Goal: Information Seeking & Learning: Get advice/opinions

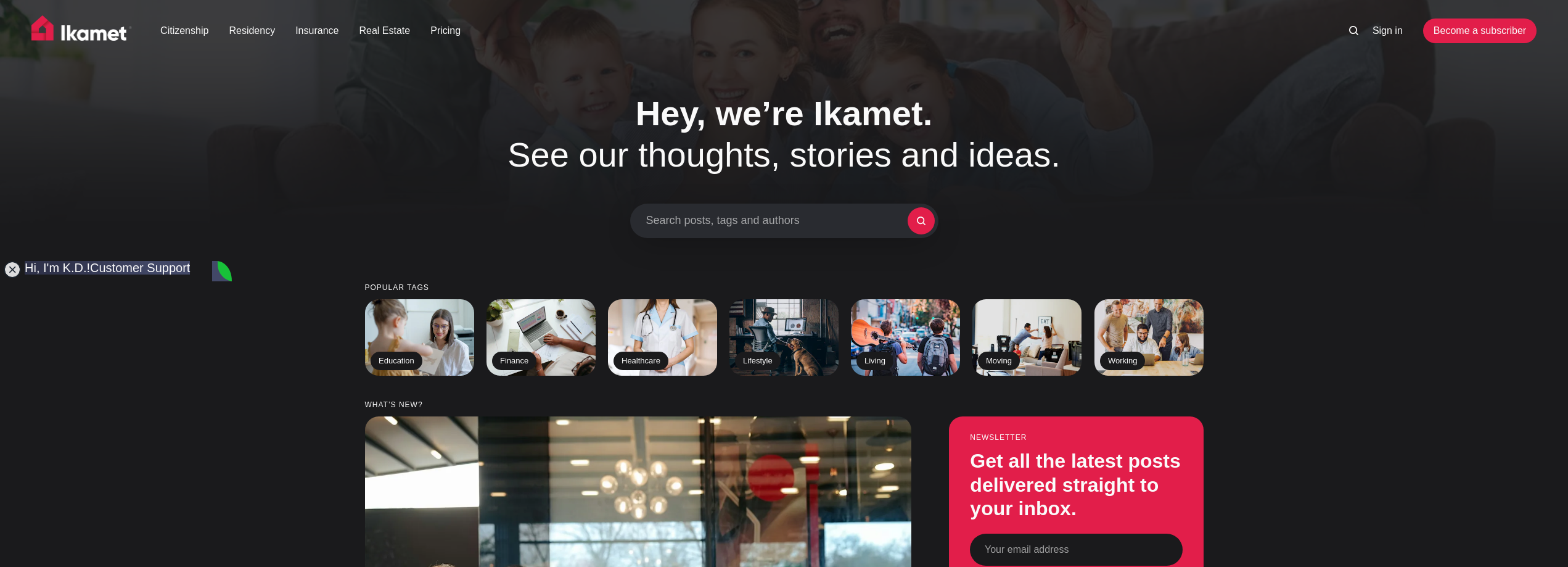
scroll to position [1365, 0]
drag, startPoint x: 68, startPoint y: 373, endPoint x: 153, endPoint y: 449, distance: 114.0
drag, startPoint x: 155, startPoint y: 472, endPoint x: 86, endPoint y: 450, distance: 72.4
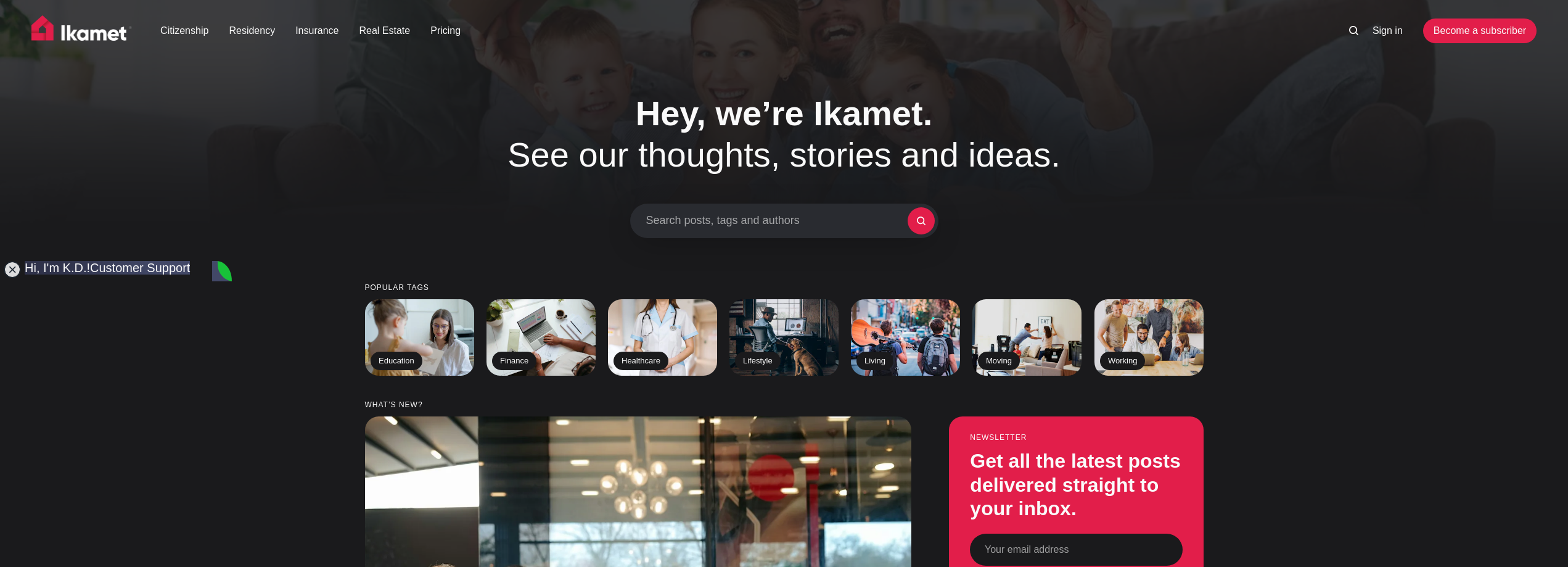
drag, startPoint x: 68, startPoint y: 375, endPoint x: 171, endPoint y: 466, distance: 137.4
drag, startPoint x: 152, startPoint y: 472, endPoint x: 63, endPoint y: 377, distance: 130.2
copy jdiv "When you say you applied for tourist visa did you mean Residence Permit and it …"
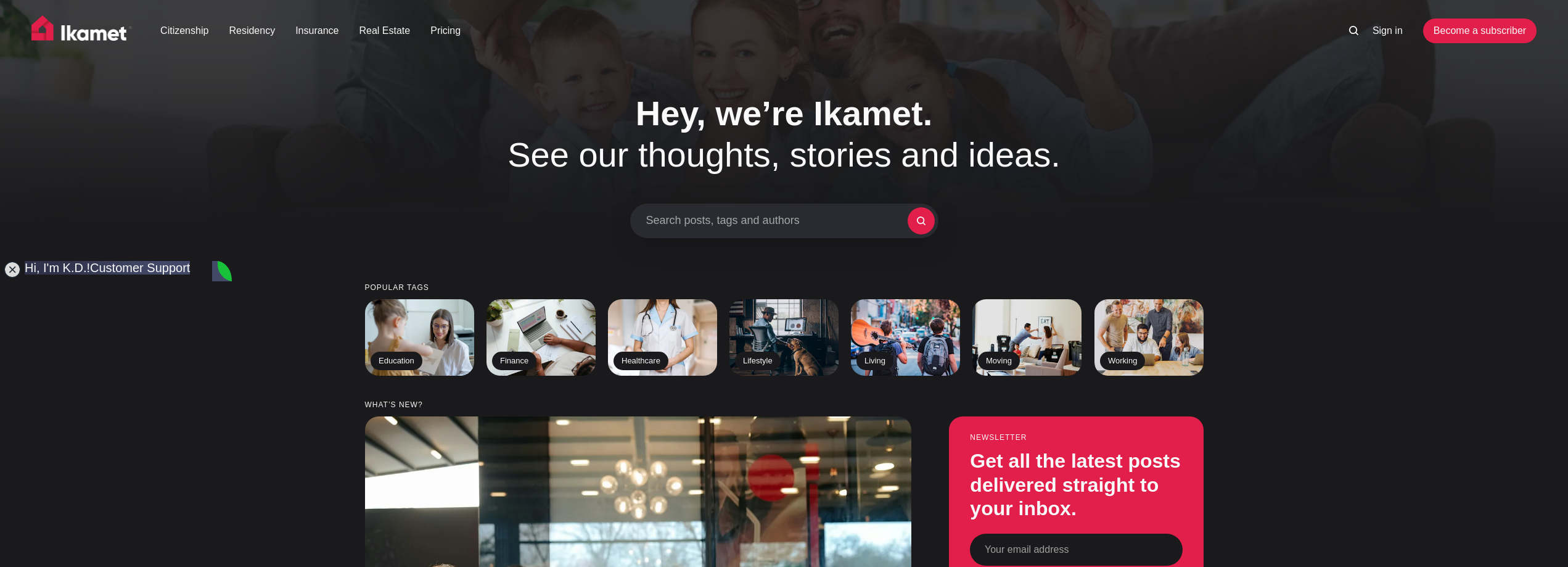
type textarea "ı mean resıdence permıt was rejected, we applied short term ikametgah , classif…"
drag, startPoint x: 70, startPoint y: 376, endPoint x: 169, endPoint y: 489, distance: 150.2
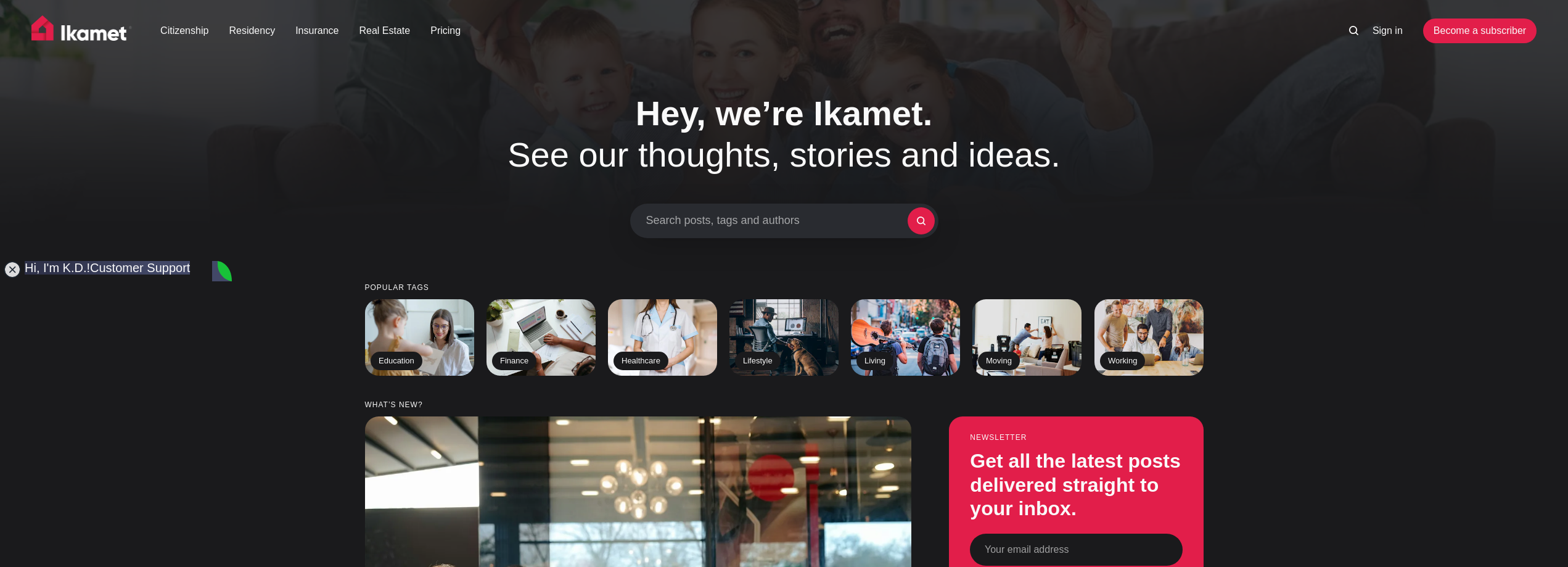
click at [169, 489] on jdiv "Hi good night 1:54 Please wait. All agents are busy right now, but soon someone…" at bounding box center [132, 326] width 216 height 1092
copy jdiv "Thanks for clarifying that. 10:25 Yes, tourist permits are difficult, especiall…"
type textarea "Evet , it can be. in November she will come. Can ı see ypur remembershıp situat…"
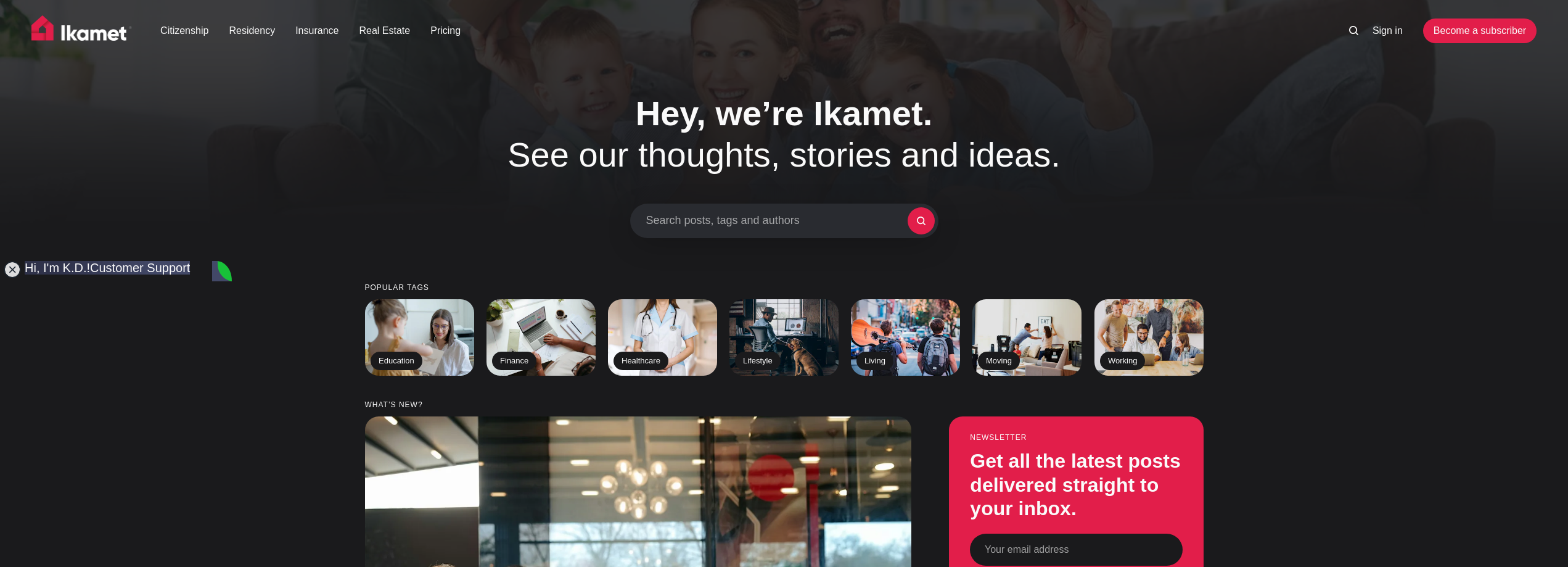
scroll to position [1799, 0]
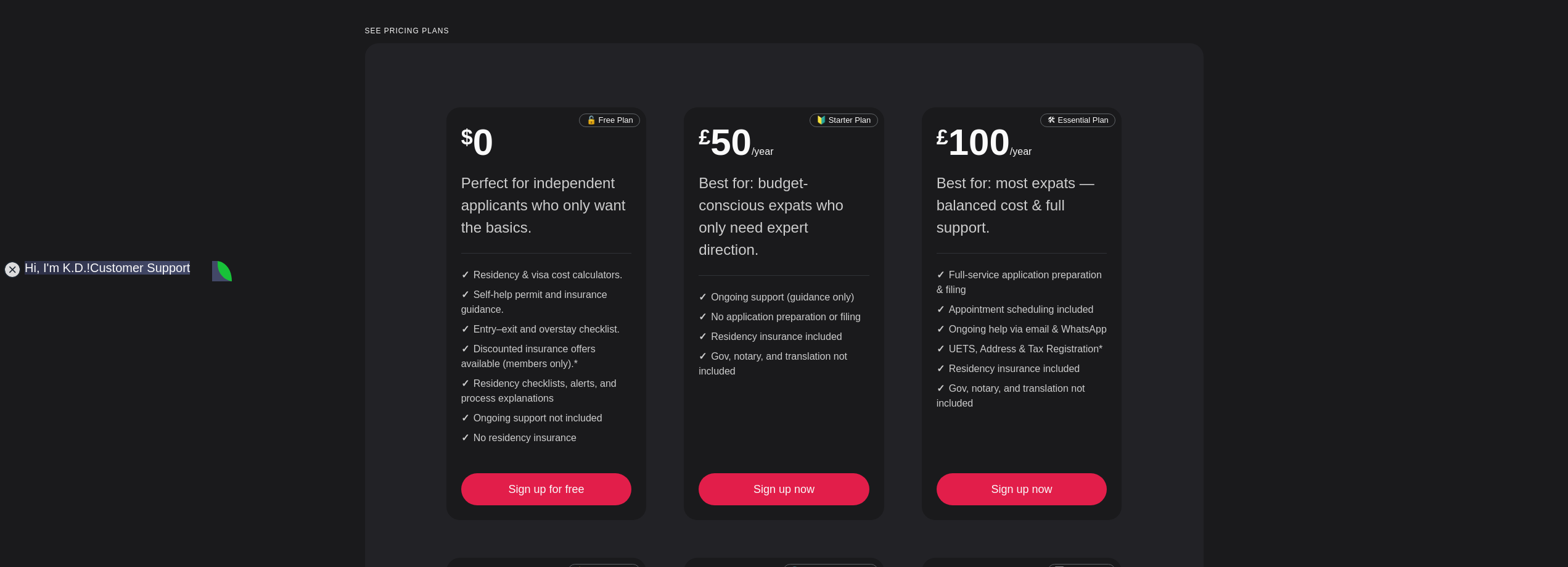
scroll to position [1835, 0]
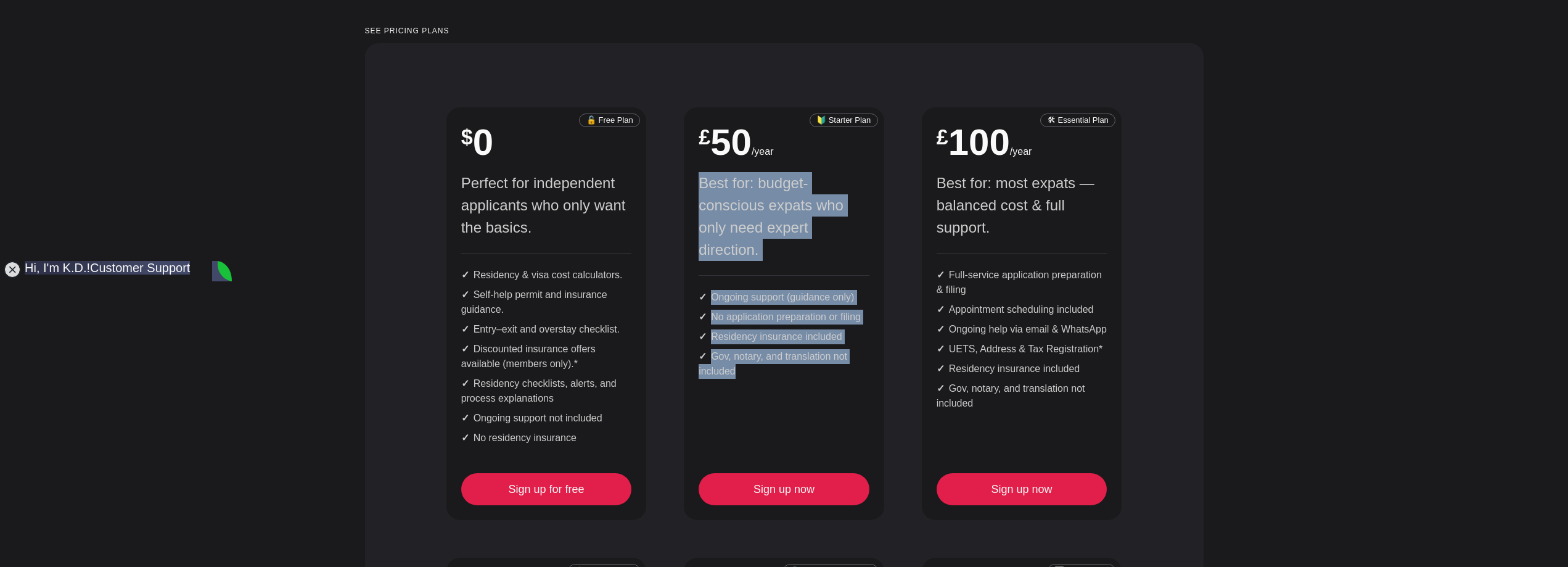
drag, startPoint x: 700, startPoint y: 185, endPoint x: 805, endPoint y: 375, distance: 217.1
click at [805, 375] on div "🔰 Starter Plan £ 4.2 /month £ 50 /year Best for: budget-conscious expats who on…" at bounding box center [784, 270] width 171 height 293
copy div "Best for: budget-conscious expats who only need expert direction. Ongoing suppo…"
click at [799, 393] on div "🔰 Starter Plan £ 4.2 /month £ 50 /year Best for: budget-conscious expats who on…" at bounding box center [784, 270] width 171 height 293
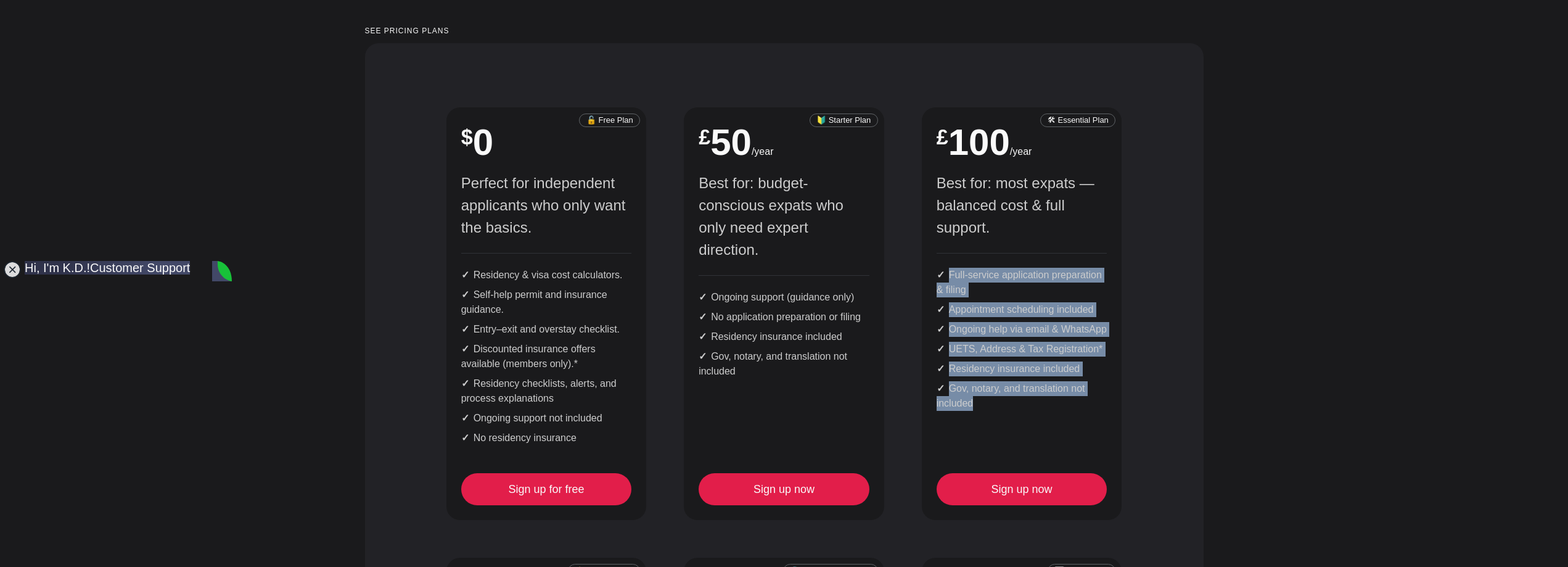
drag, startPoint x: 937, startPoint y: 275, endPoint x: 1011, endPoint y: 415, distance: 158.4
click at [1011, 411] on ul "Full-service application preparation & filing Appointment scheduling included O…" at bounding box center [1022, 332] width 171 height 158
copy ul "Full-service application preparation & filing Appointment scheduling included O…"
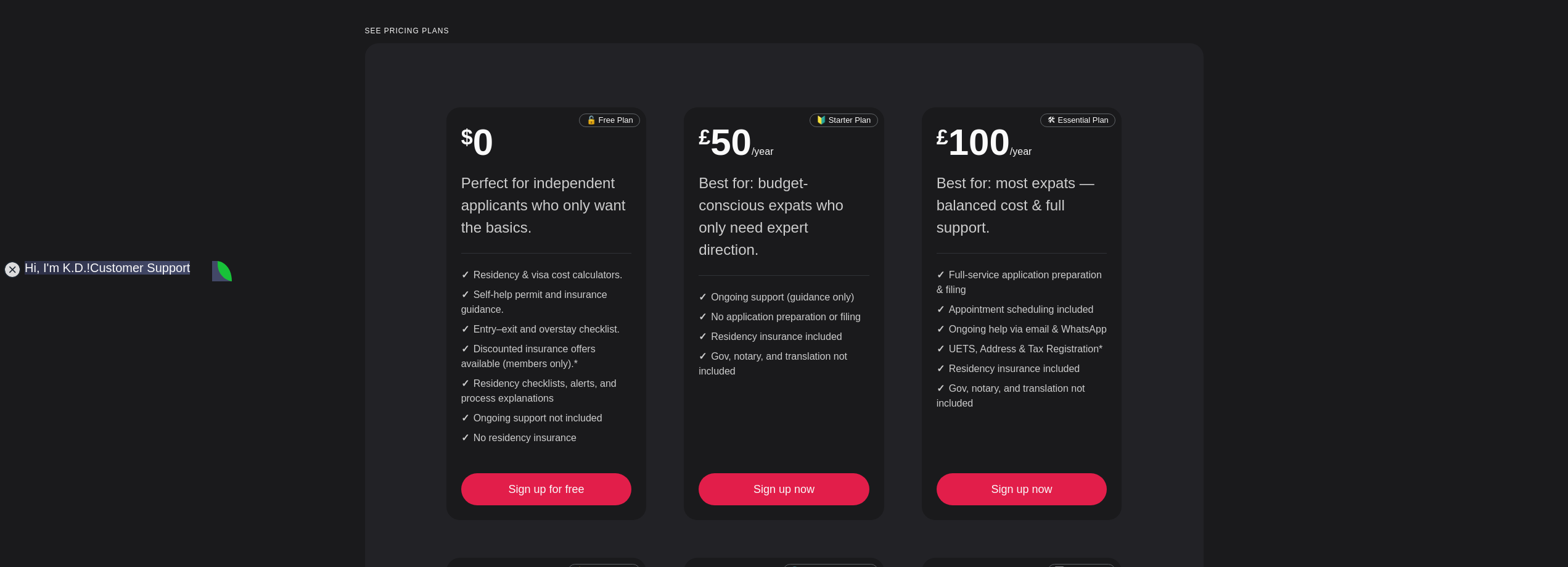
type textarea "hmm ıt looks avaılable for us. ıf we want to apply for marrıed ıkametgah, from …"
type textarea "about servıces"
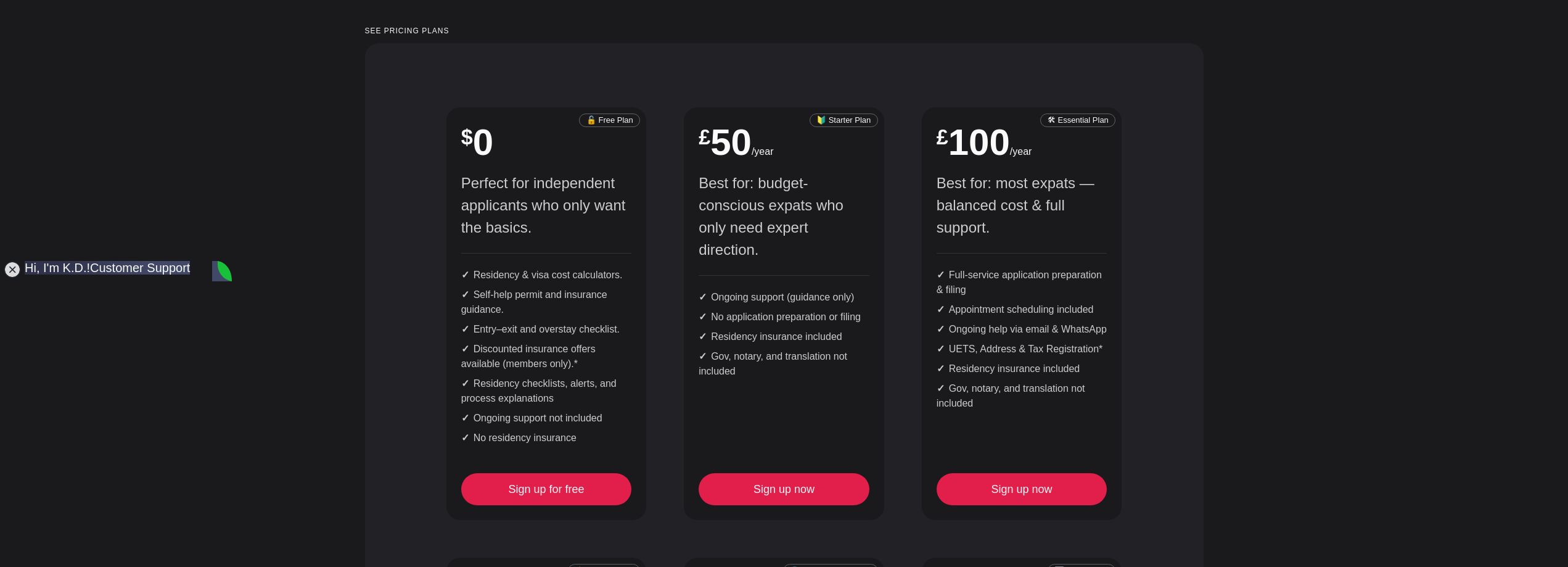
scroll to position [1956, 0]
